Goal: Find contact information: Obtain details needed to contact an individual or organization

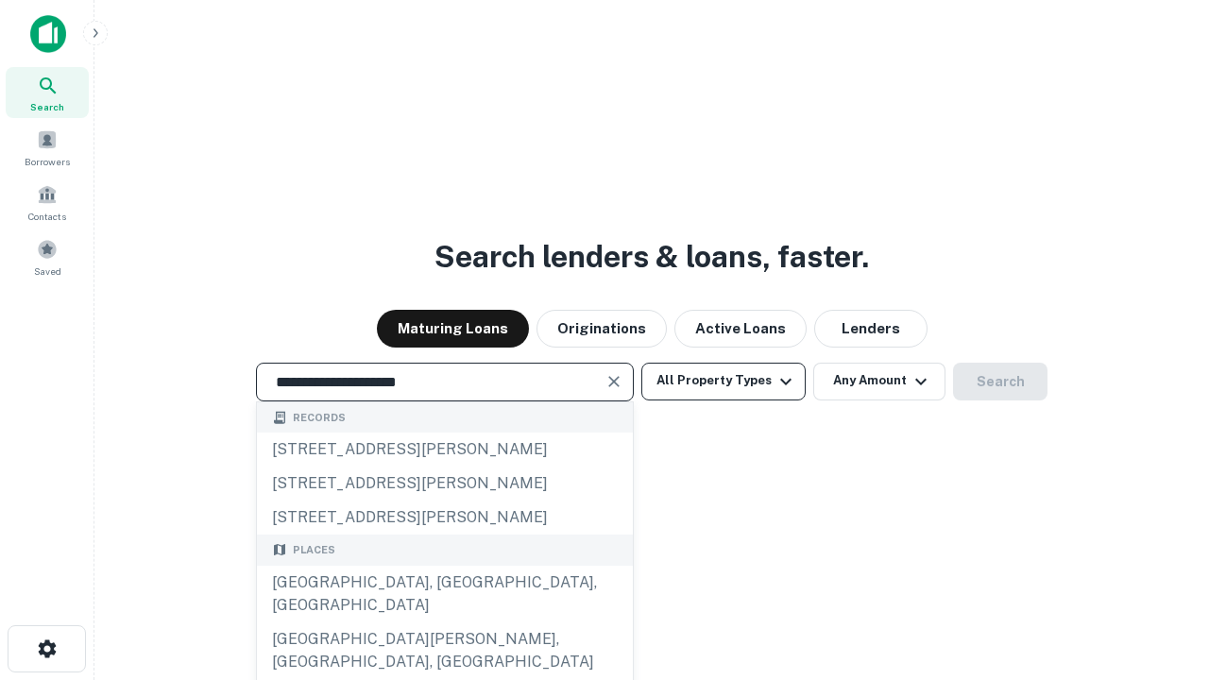
type input "**********"
click at [723, 381] on button "All Property Types" at bounding box center [723, 382] width 164 height 38
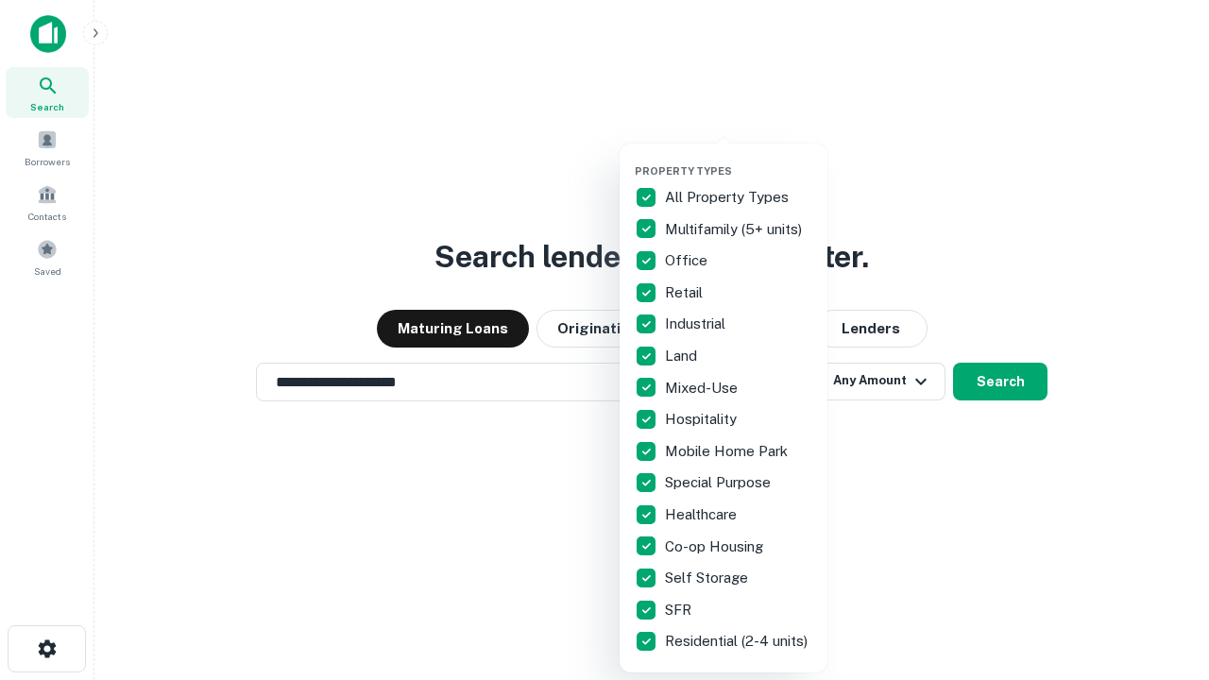
click at [738, 159] on button "button" at bounding box center [739, 159] width 208 height 1
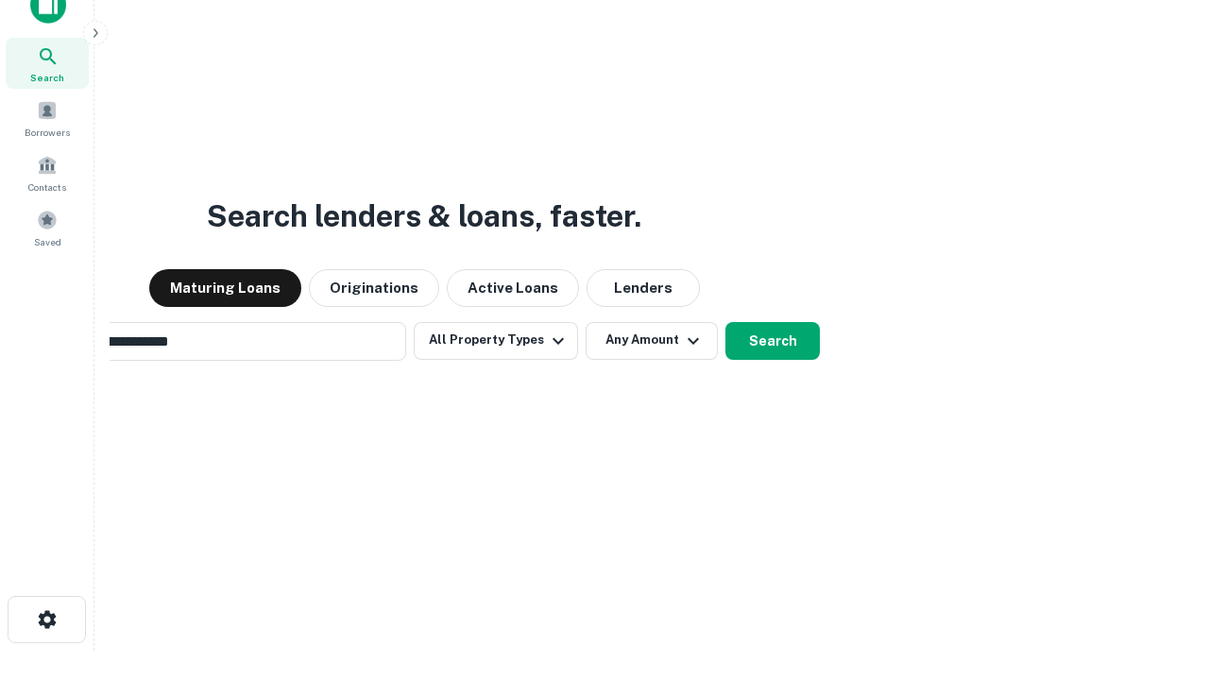
scroll to position [30, 0]
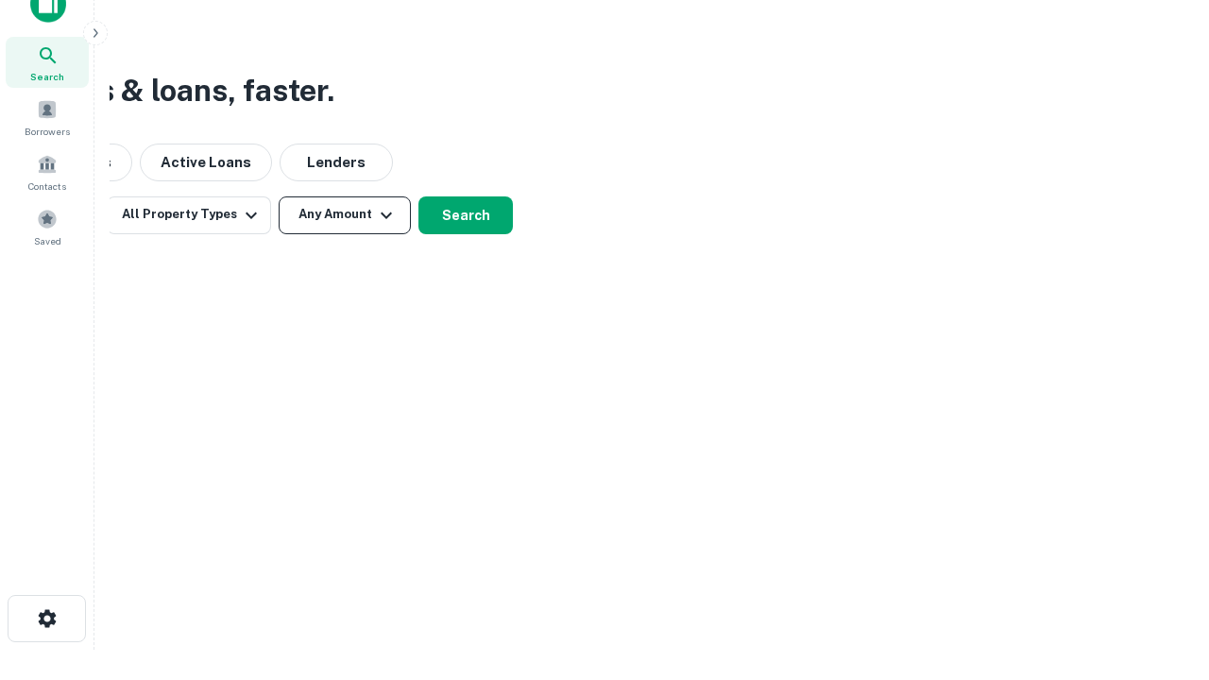
click at [345, 214] on button "Any Amount" at bounding box center [345, 215] width 132 height 38
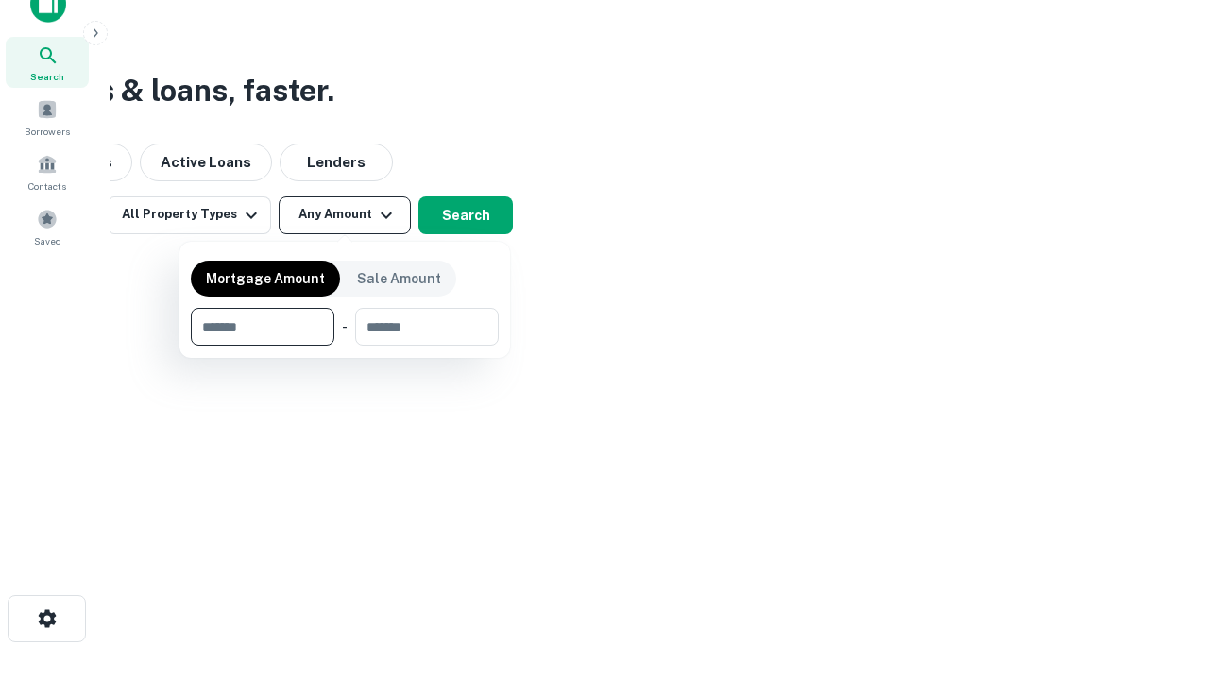
type input "*******"
click at [345, 346] on button "button" at bounding box center [345, 346] width 308 height 1
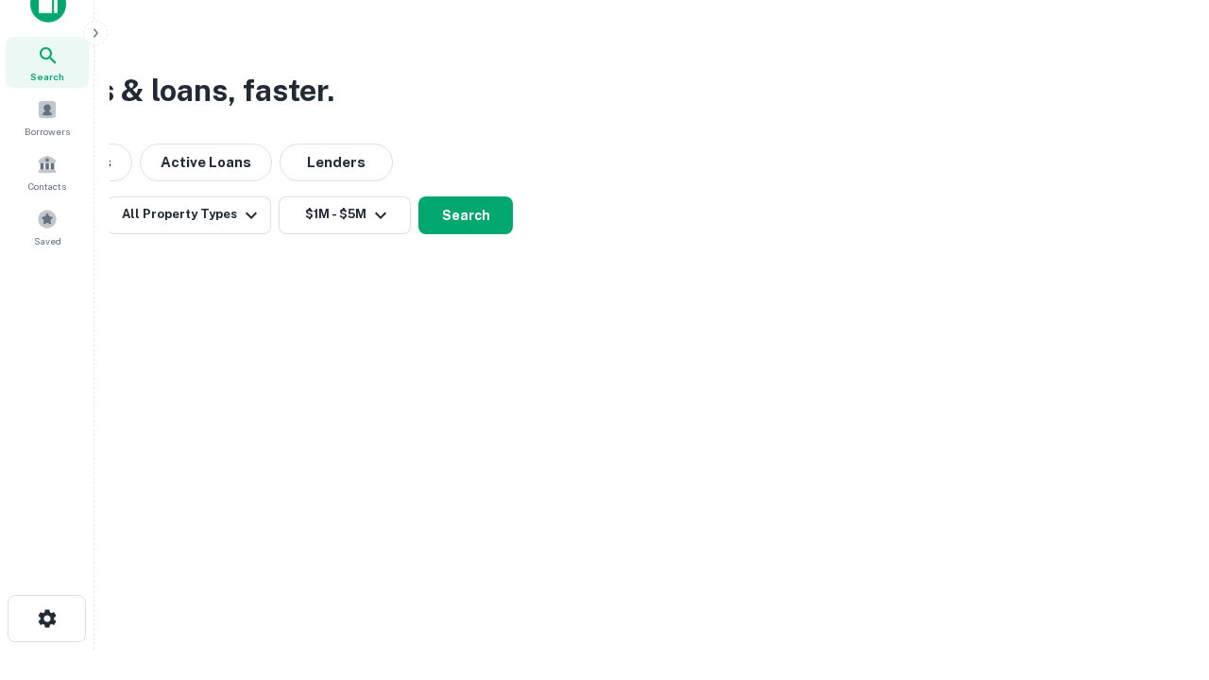
scroll to position [29, 0]
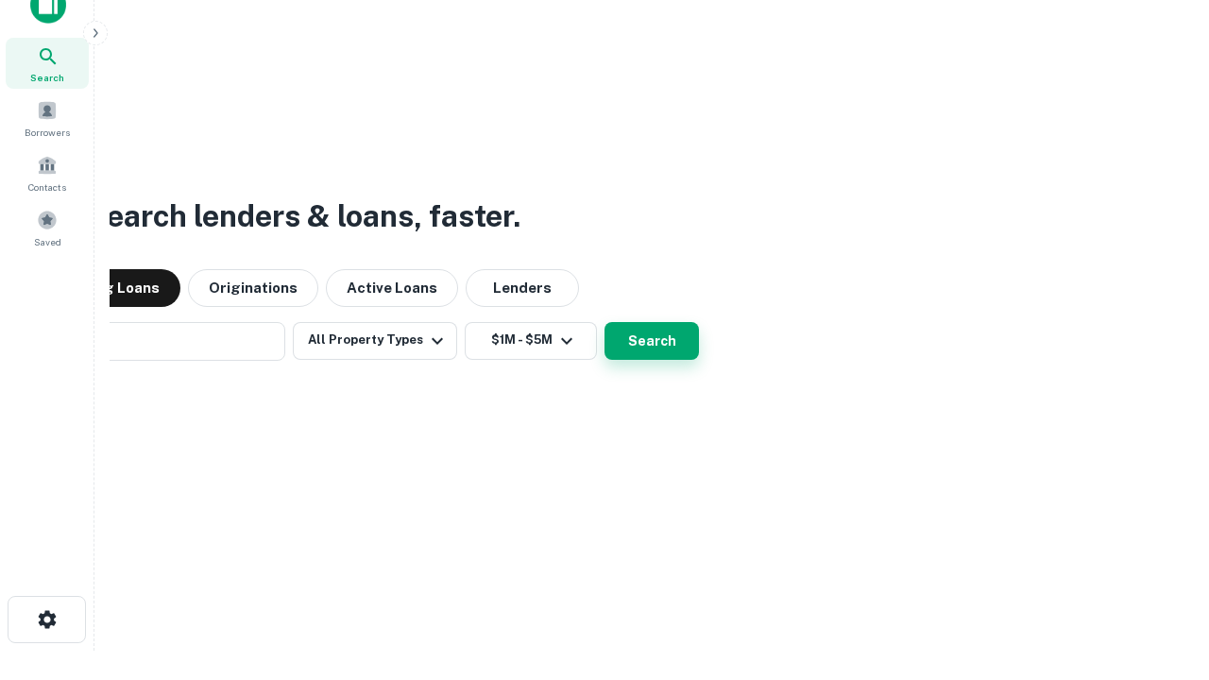
click at [604, 322] on button "Search" at bounding box center [651, 341] width 94 height 38
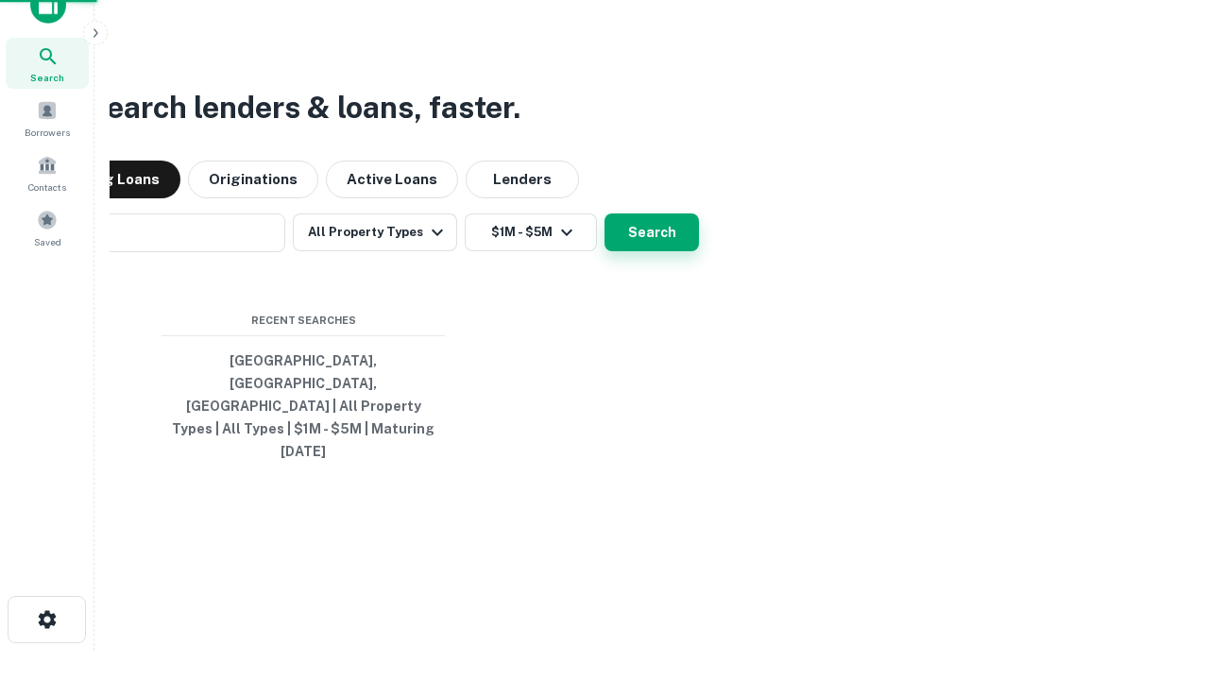
scroll to position [30, 0]
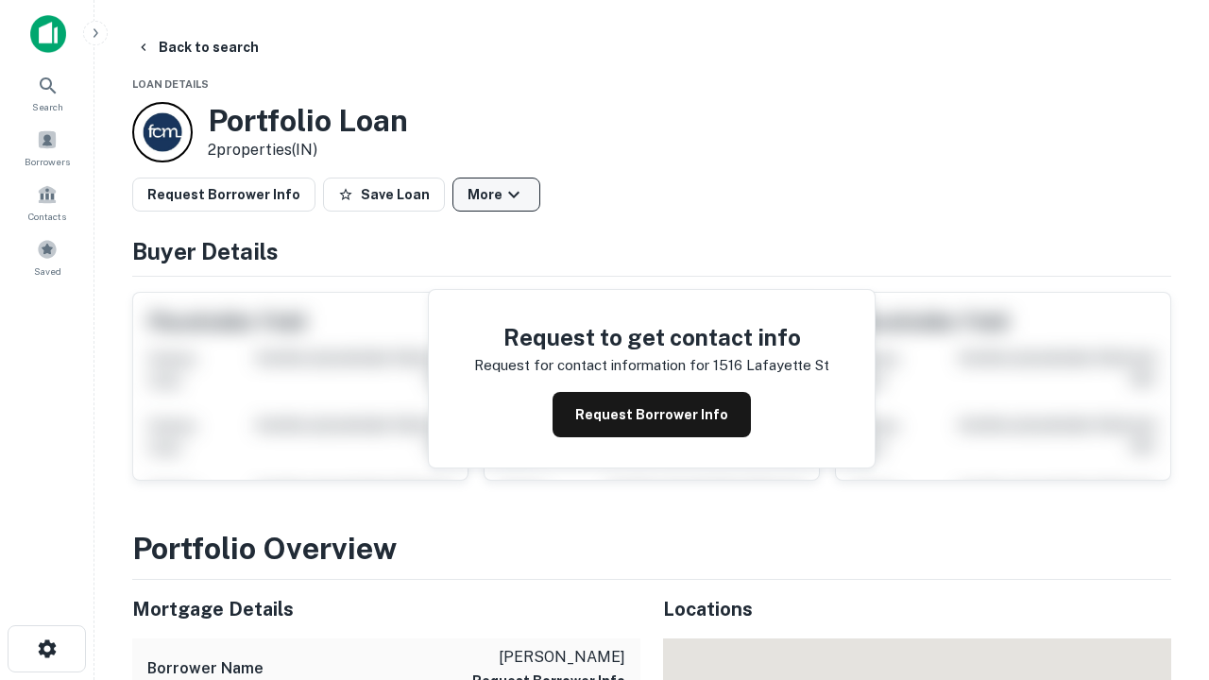
click at [496, 195] on button "More" at bounding box center [496, 195] width 88 height 34
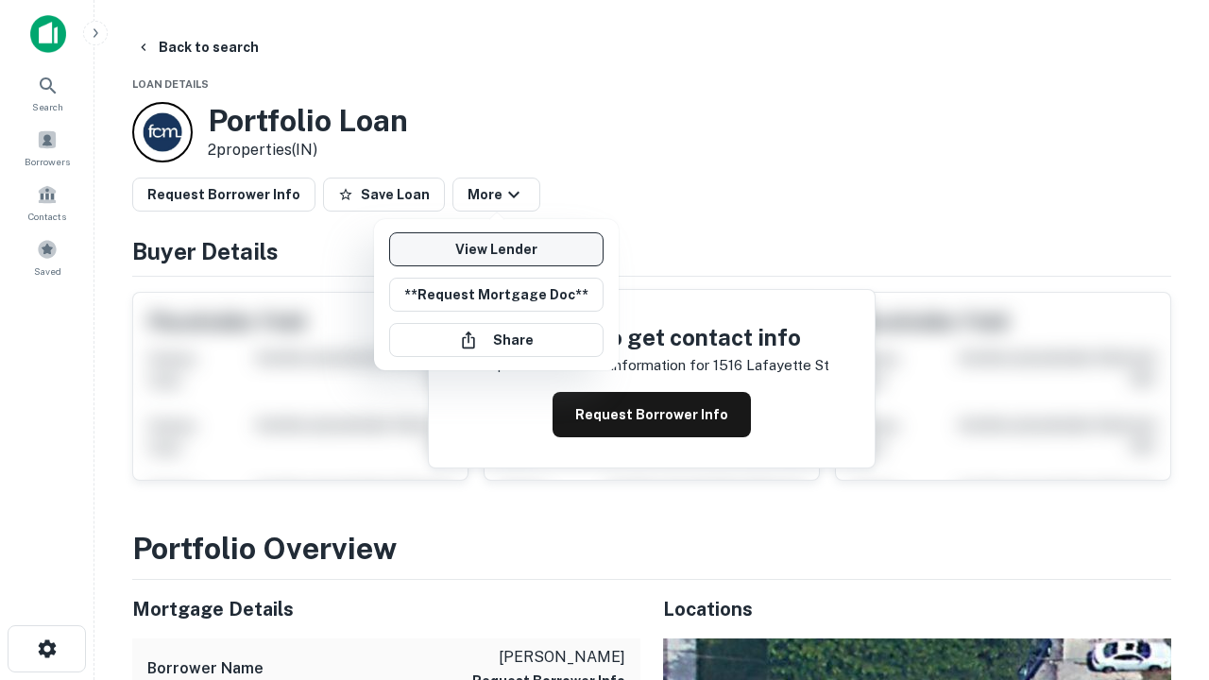
click at [496, 249] on link "View Lender" at bounding box center [496, 249] width 214 height 34
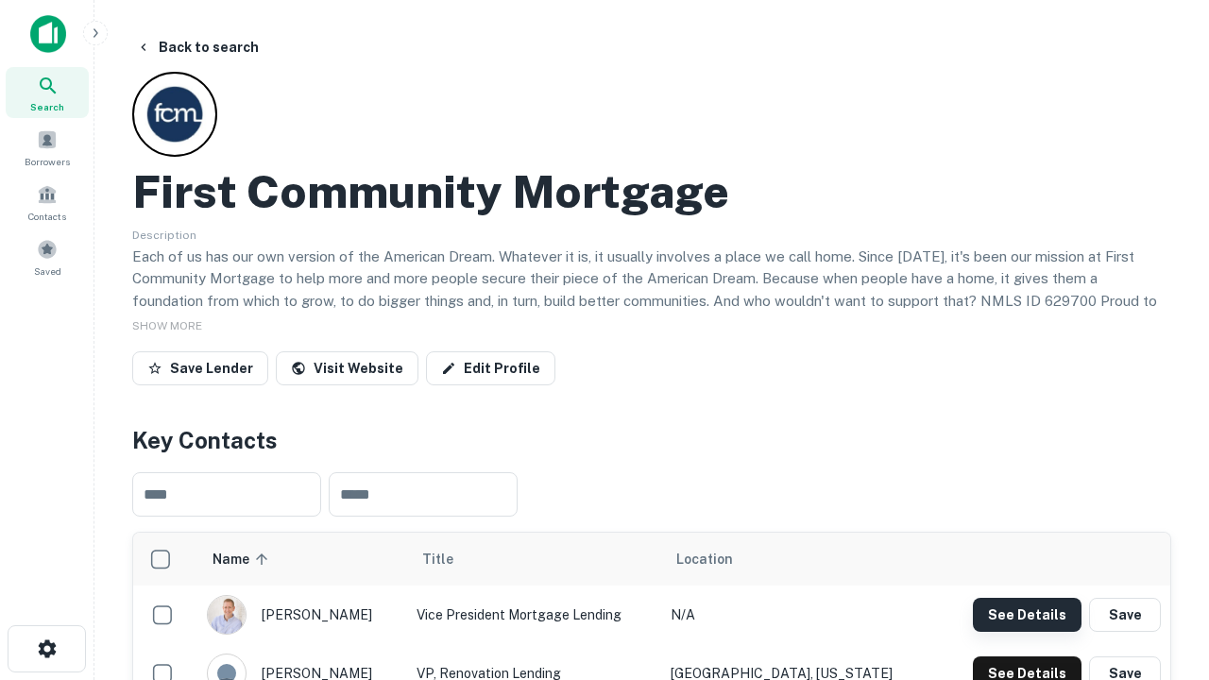
click at [1026, 614] on button "See Details" at bounding box center [1027, 615] width 109 height 34
